Goal: Task Accomplishment & Management: Manage account settings

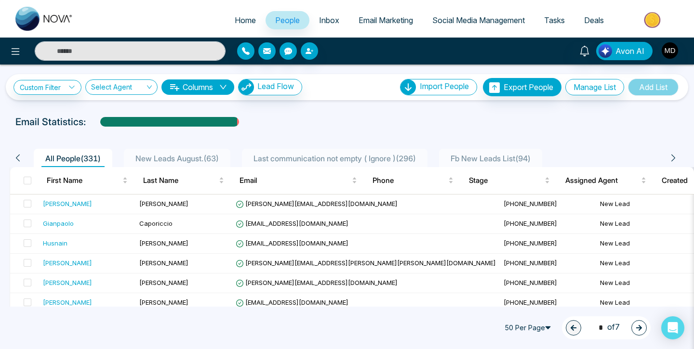
click at [333, 163] on div "Last communication not empty ( Ignore ) ( 296 )" at bounding box center [335, 159] width 170 height 12
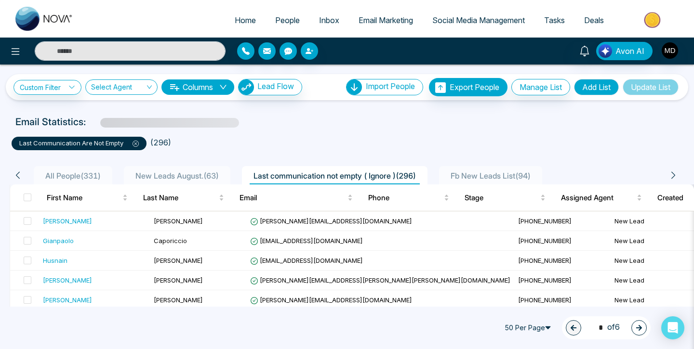
click at [166, 174] on span "New Leads August. ( 63 )" at bounding box center [177, 176] width 91 height 10
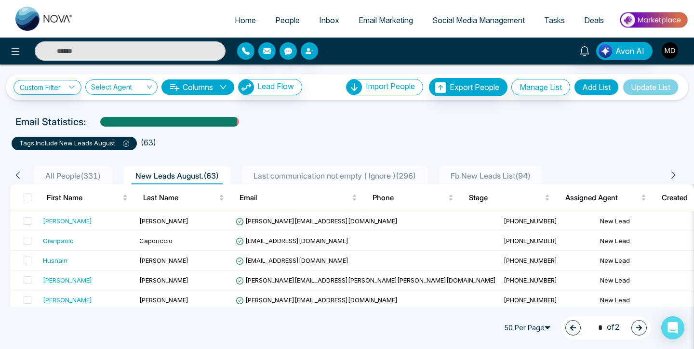
click at [669, 57] on img "button" at bounding box center [670, 50] width 16 height 16
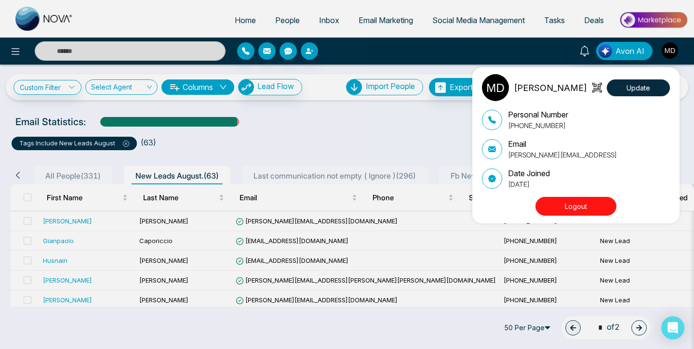
click at [595, 202] on button "Logout" at bounding box center [575, 206] width 81 height 19
